Goal: Transaction & Acquisition: Purchase product/service

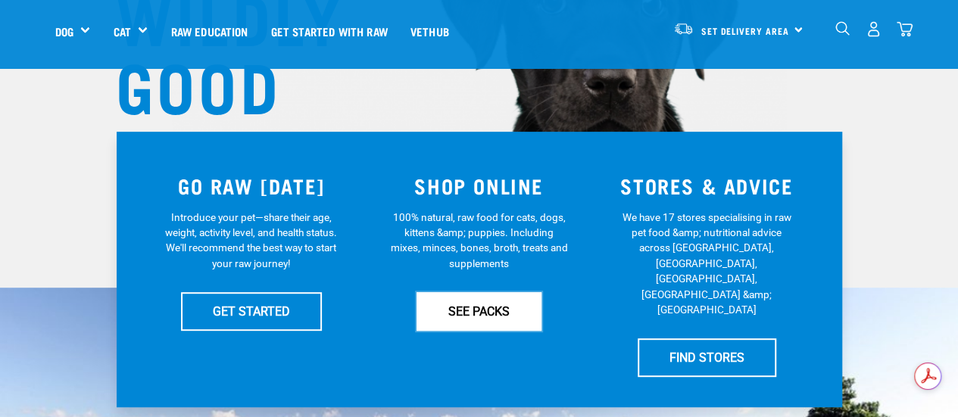
click at [462, 304] on link "SEE PACKS" at bounding box center [479, 311] width 125 height 38
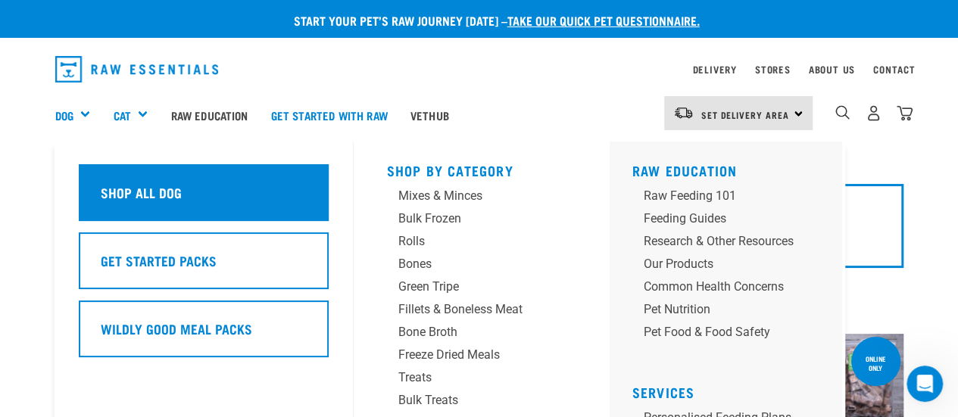
click at [258, 202] on div "Shop All Dog" at bounding box center [204, 192] width 250 height 57
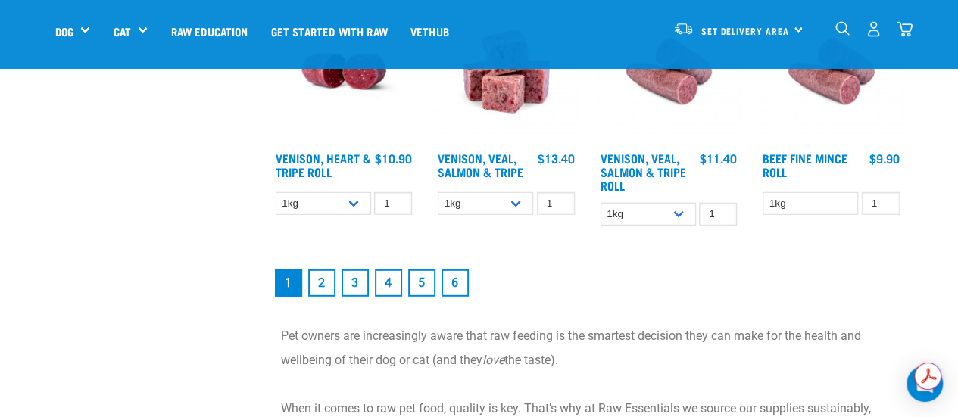
click at [319, 284] on link "2" at bounding box center [321, 283] width 27 height 27
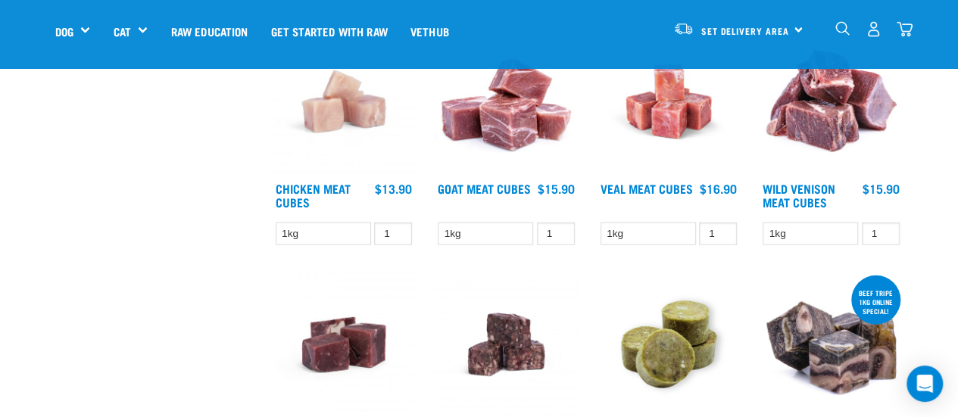
scroll to position [1818, 0]
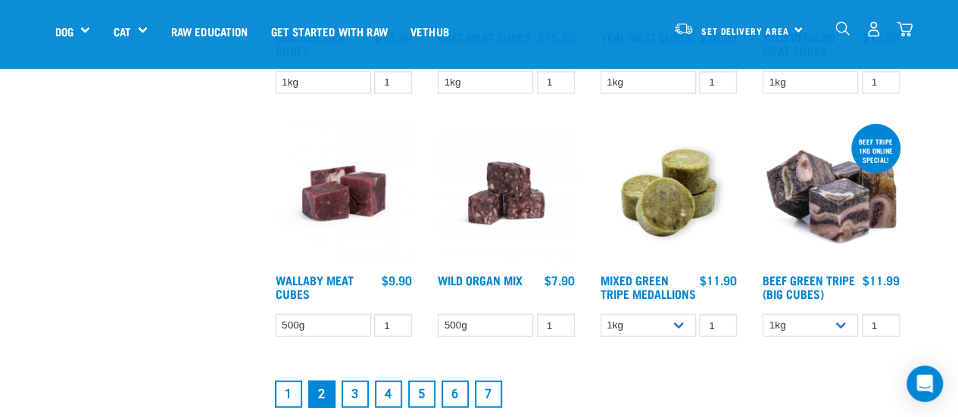
click at [358, 402] on link "3" at bounding box center [355, 394] width 27 height 27
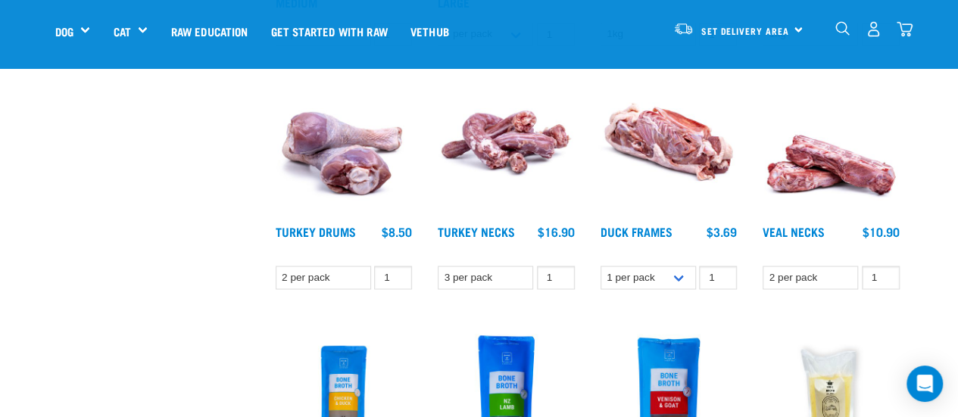
scroll to position [1288, 0]
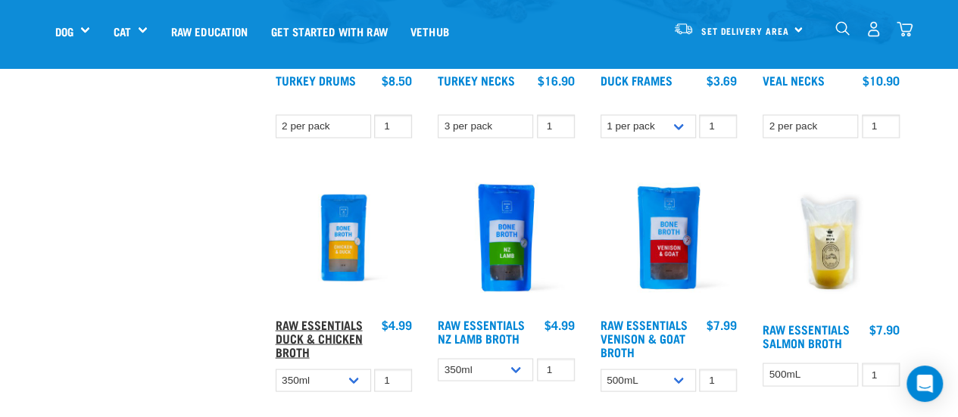
click at [299, 324] on link "Raw Essentials Duck & Chicken Broth" at bounding box center [319, 338] width 87 height 34
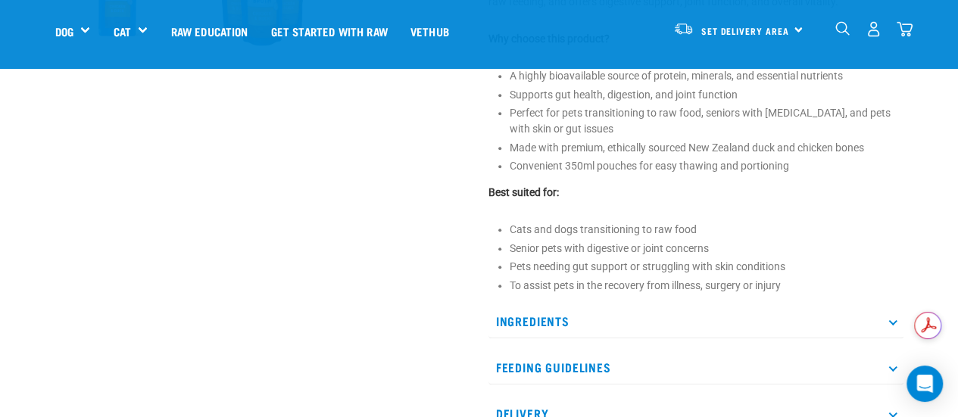
scroll to position [682, 0]
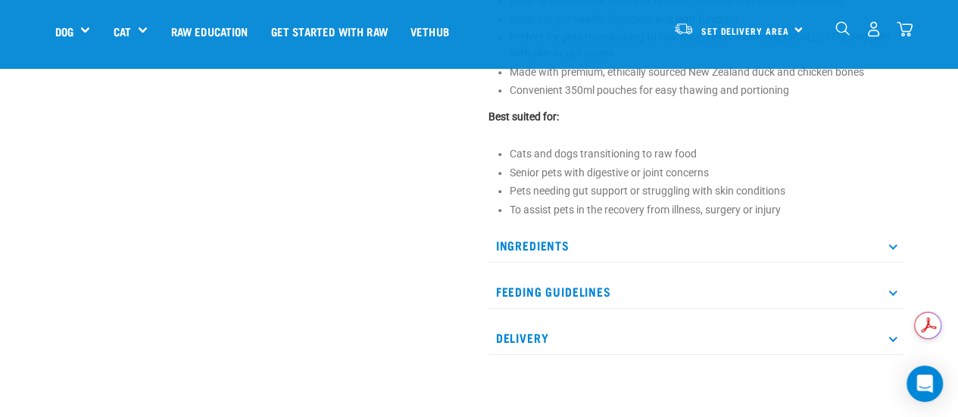
click at [542, 236] on p "Ingredients" at bounding box center [696, 246] width 415 height 34
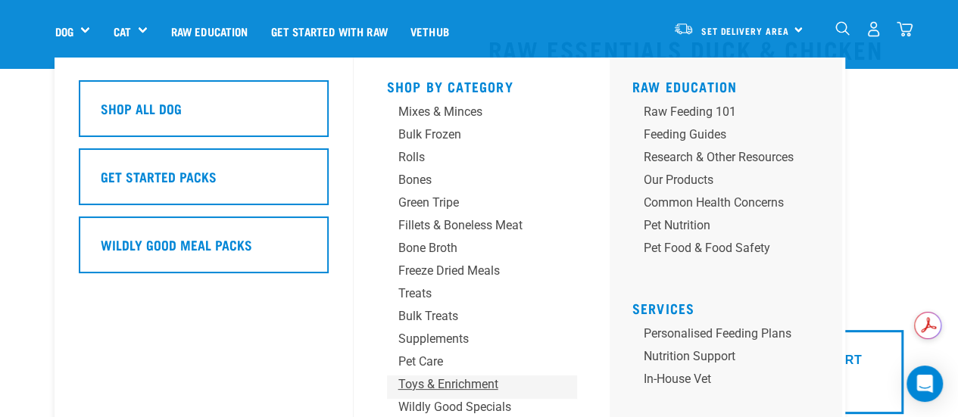
scroll to position [0, 0]
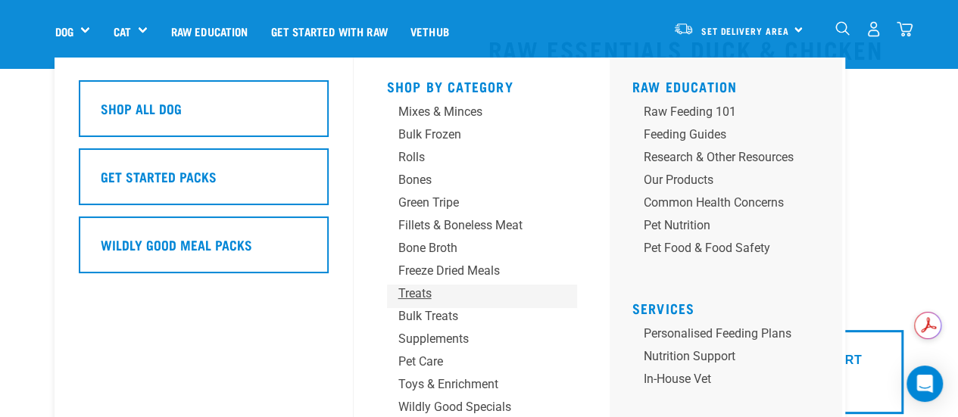
click at [420, 287] on div "Treats" at bounding box center [470, 294] width 142 height 18
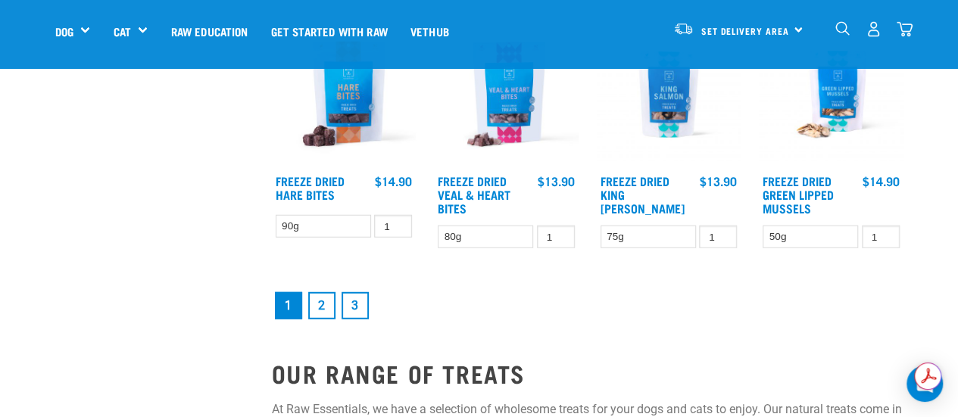
scroll to position [1894, 0]
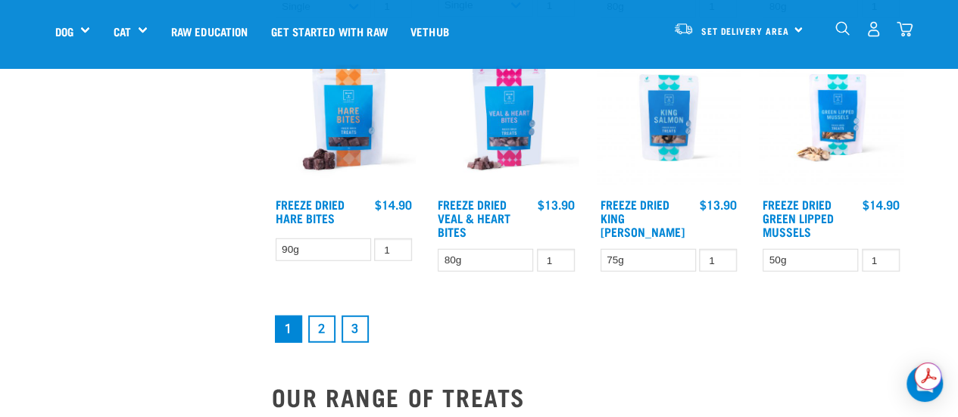
click at [324, 333] on link "2" at bounding box center [321, 329] width 27 height 27
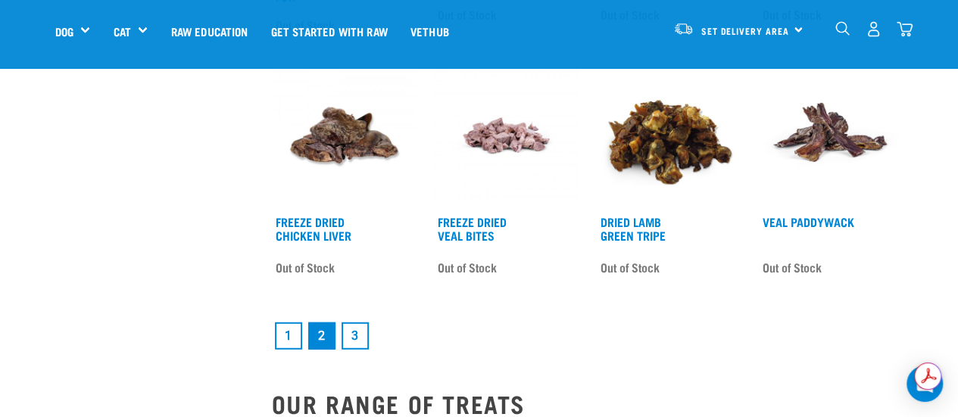
scroll to position [1894, 0]
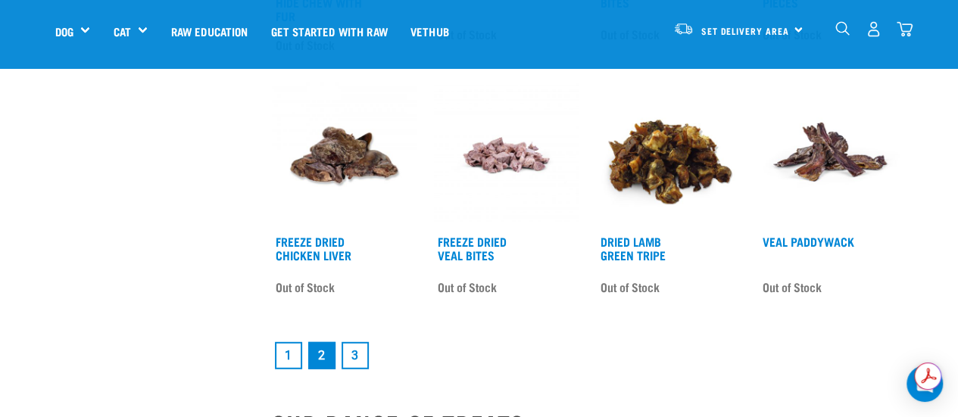
click at [353, 354] on link "3" at bounding box center [355, 355] width 27 height 27
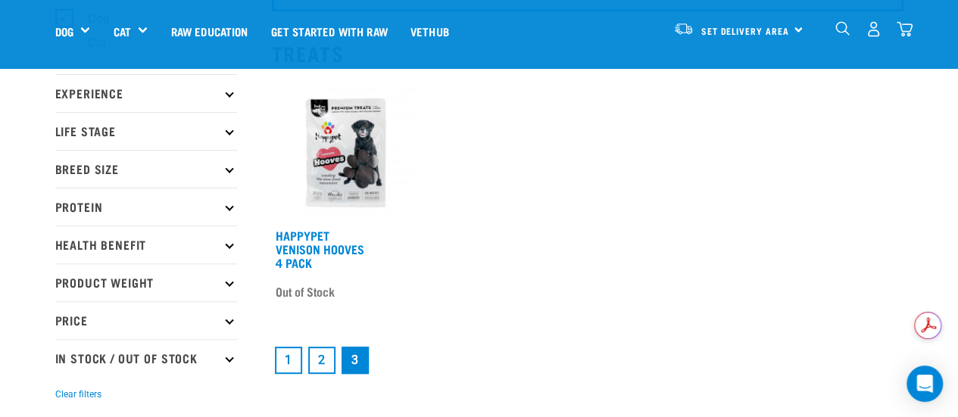
scroll to position [152, 0]
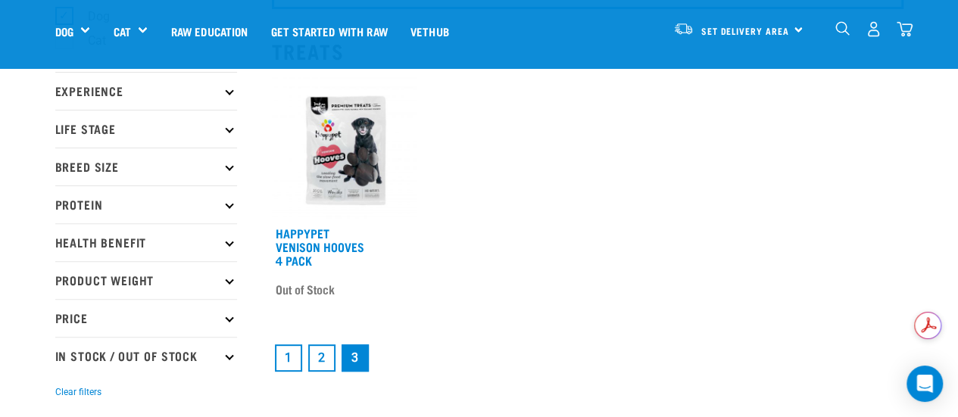
click at [285, 348] on link "1" at bounding box center [288, 358] width 27 height 27
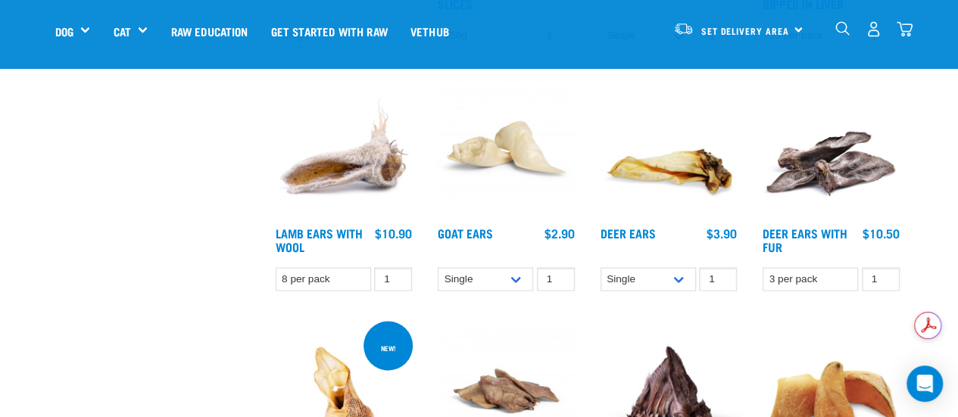
scroll to position [1137, 0]
